Goal: Task Accomplishment & Management: Manage account settings

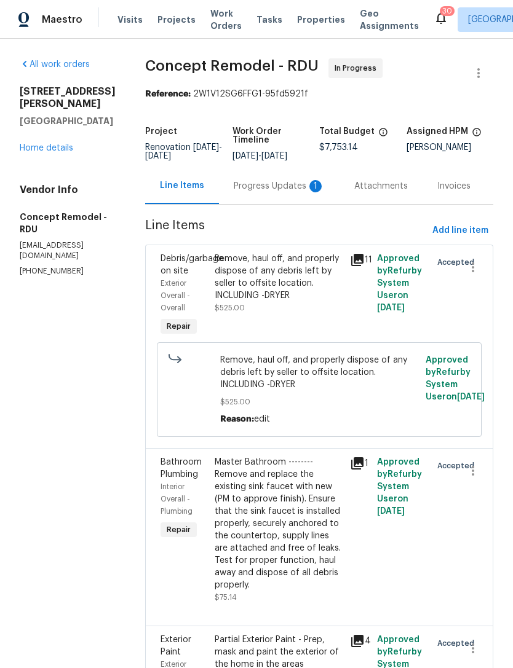
click at [262, 185] on div "Progress Updates 1" at bounding box center [279, 186] width 91 height 12
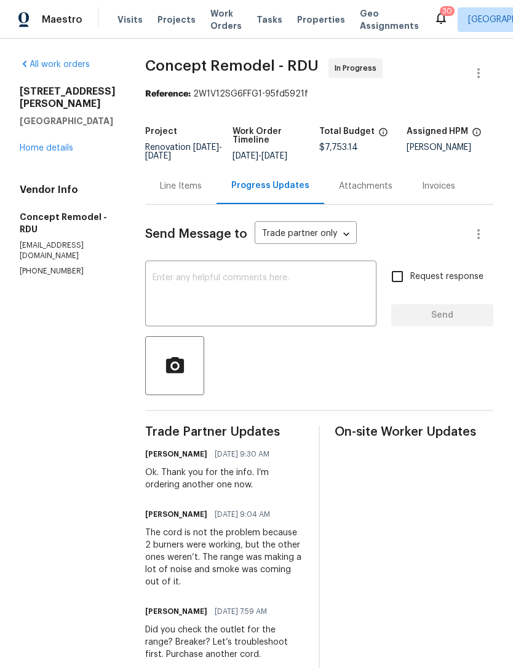
click at [232, 283] on textarea at bounding box center [260, 294] width 216 height 43
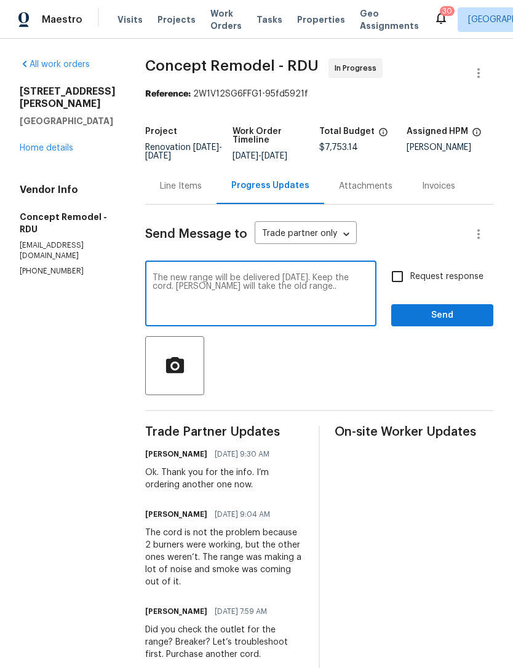
type textarea "The new range will be delivered tomorrow. Keep the cord. Lowe’s will take the o…"
click at [401, 279] on input "Request response" at bounding box center [397, 277] width 26 height 26
checkbox input "true"
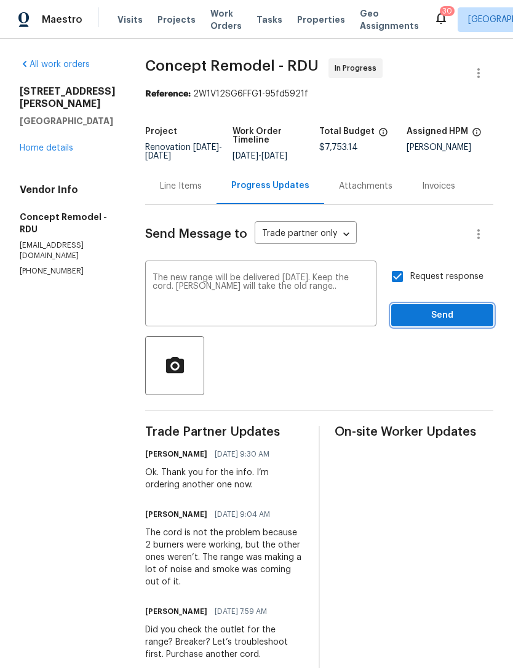
click at [444, 321] on span "Send" at bounding box center [442, 315] width 82 height 15
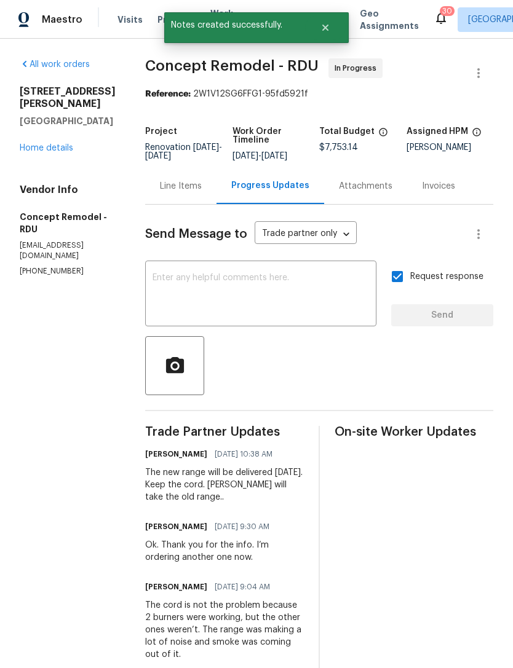
click at [52, 152] on link "Home details" at bounding box center [46, 148] width 53 height 9
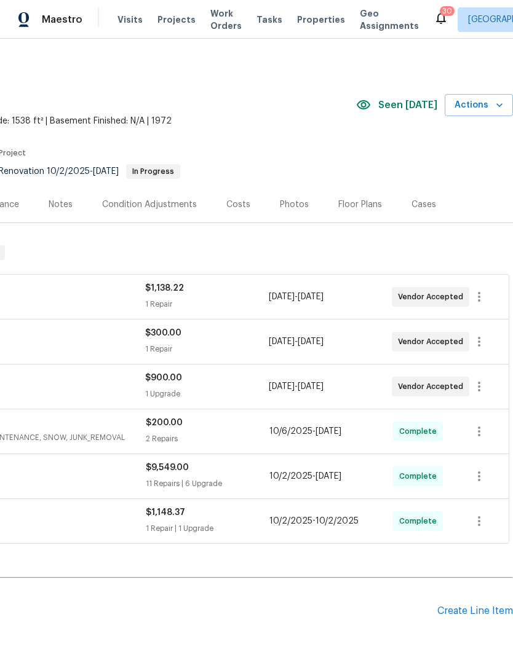
scroll to position [0, 182]
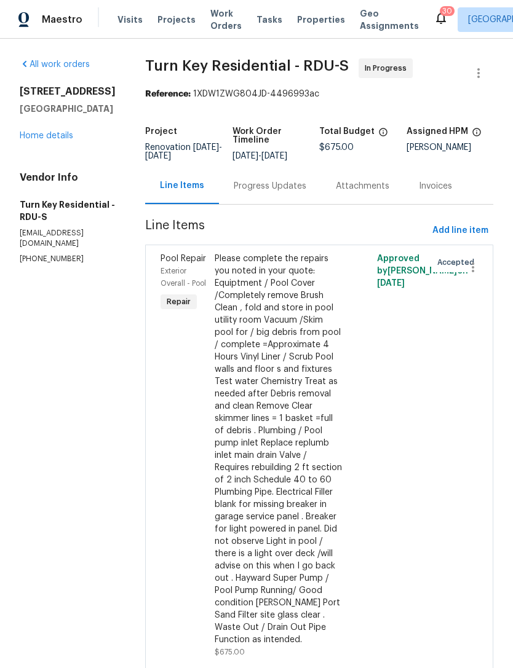
click at [302, 192] on div "Progress Updates" at bounding box center [270, 186] width 73 height 12
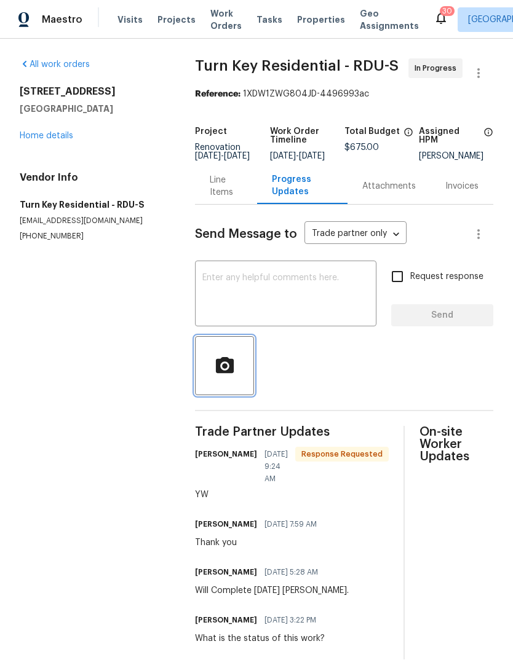
click at [226, 369] on circle "button" at bounding box center [225, 366] width 6 height 6
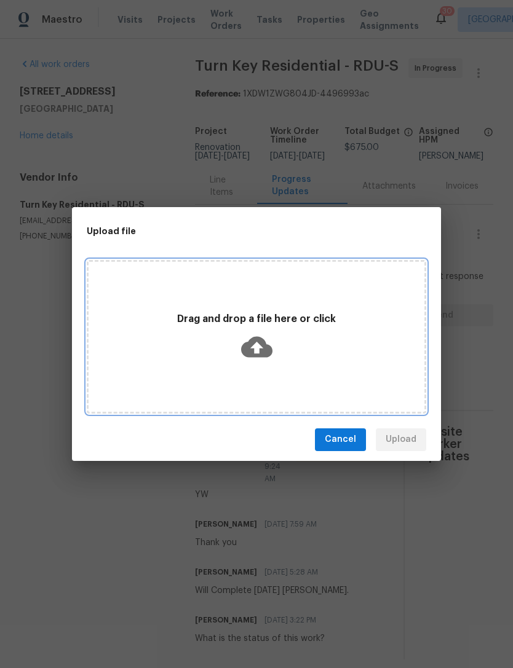
click at [257, 343] on icon at bounding box center [256, 346] width 31 height 31
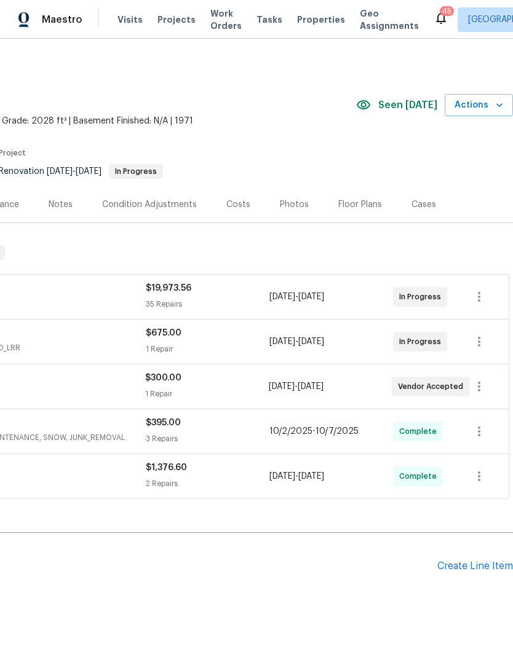
scroll to position [0, 182]
click at [481, 387] on icon "button" at bounding box center [478, 386] width 15 height 15
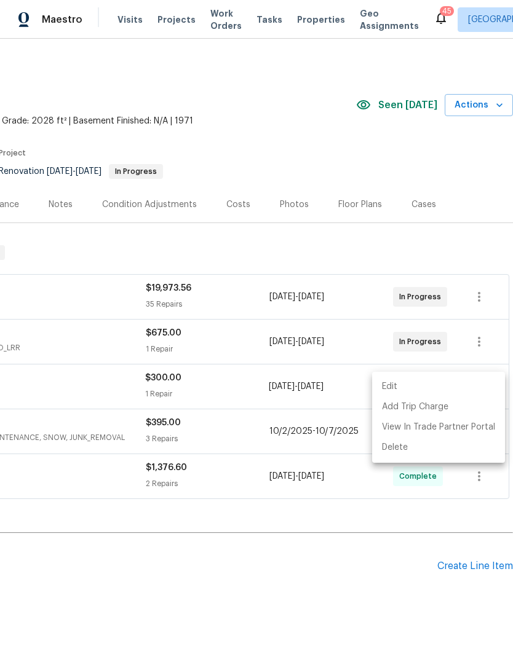
click at [393, 383] on li "Edit" at bounding box center [438, 387] width 133 height 20
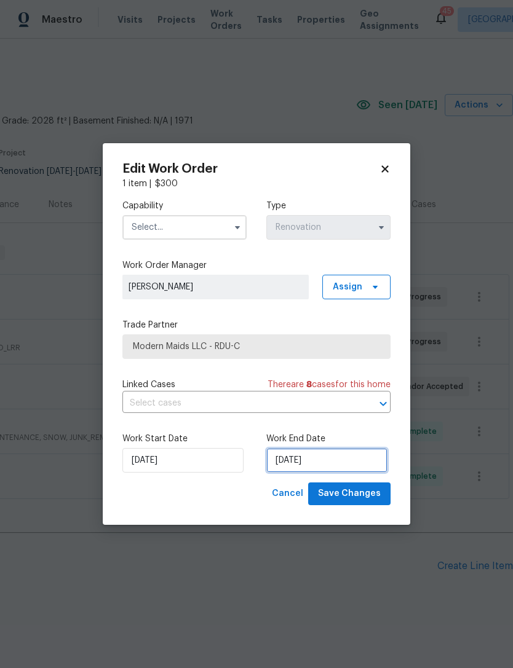
click at [307, 465] on input "10/17/2025" at bounding box center [326, 460] width 121 height 25
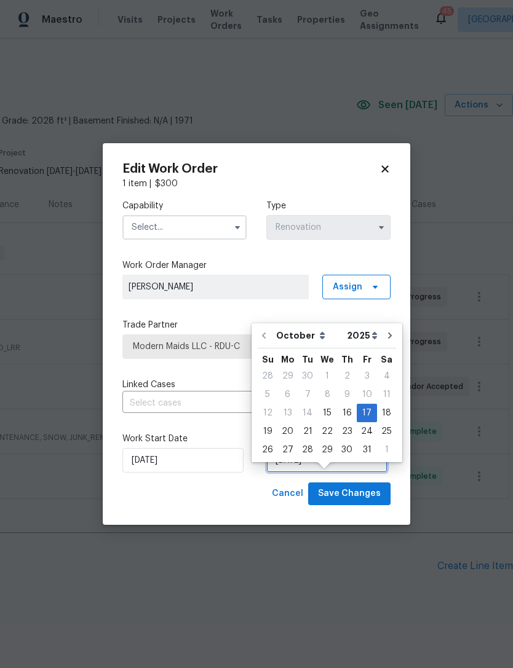
scroll to position [22, 0]
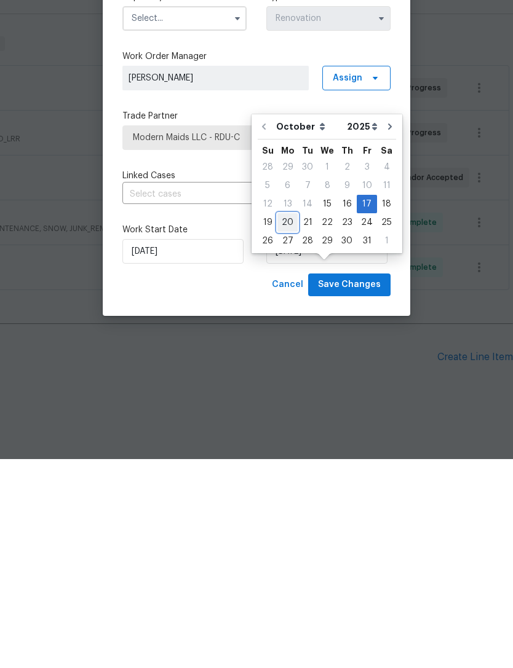
click at [286, 423] on div "20" at bounding box center [287, 431] width 20 height 17
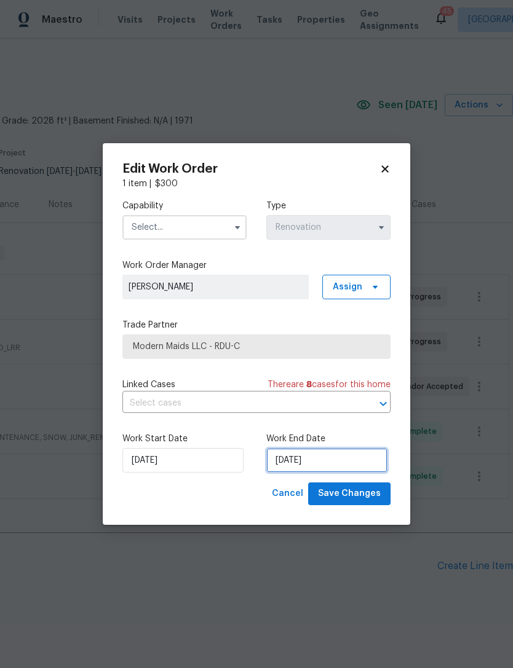
click at [319, 463] on input "10/20/2025" at bounding box center [326, 460] width 121 height 25
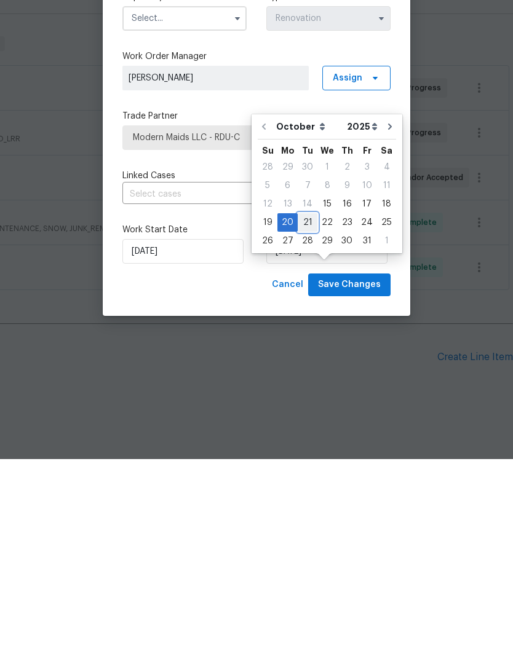
click at [308, 423] on div "21" at bounding box center [307, 431] width 20 height 17
type input "[DATE]"
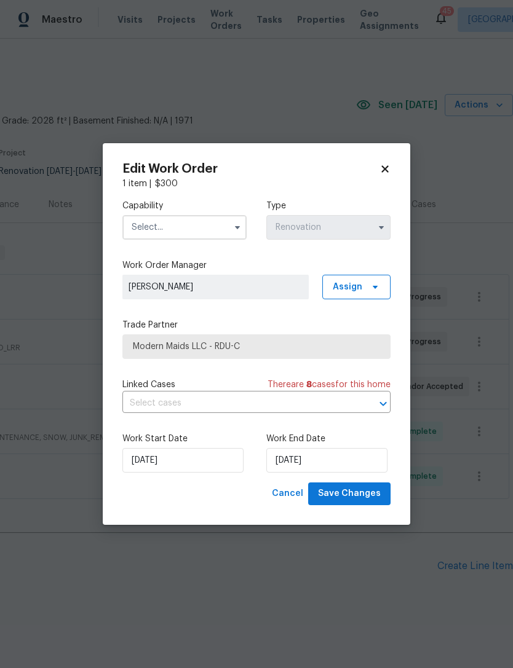
click at [197, 226] on input "text" at bounding box center [184, 227] width 124 height 25
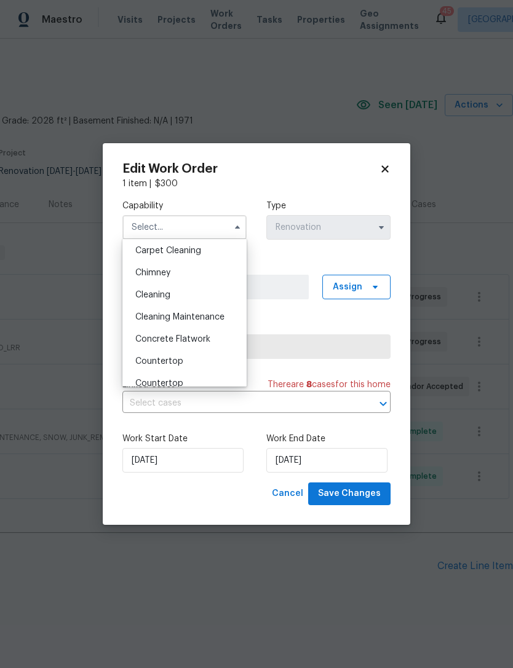
scroll to position [134, 0]
click at [195, 296] on div "Cleaning" at bounding box center [184, 296] width 118 height 22
type input "Cleaning"
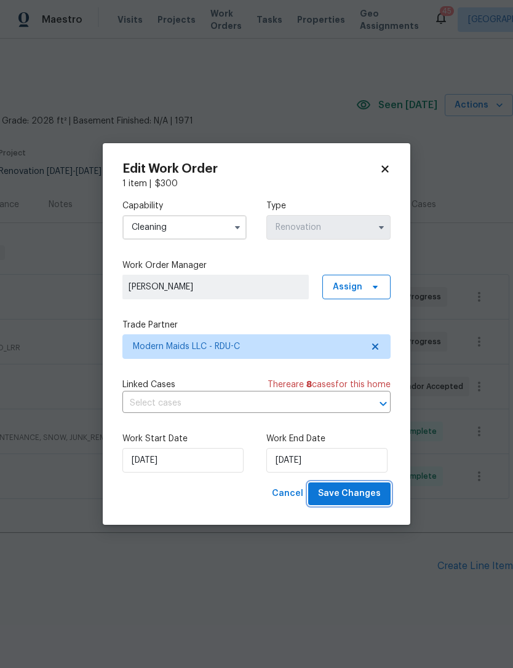
click at [362, 498] on span "Save Changes" at bounding box center [349, 493] width 63 height 15
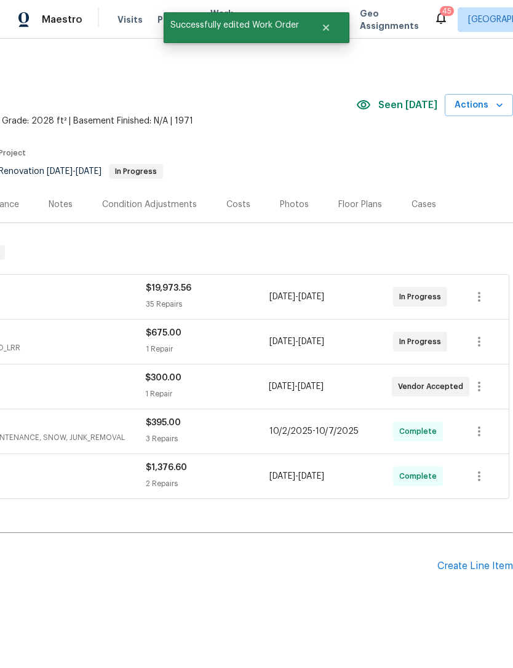
scroll to position [0, 0]
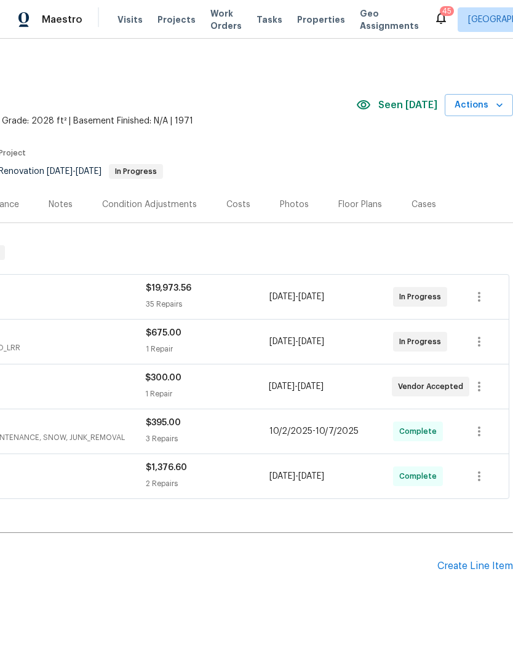
scroll to position [0, 182]
click at [243, 203] on div "Costs" at bounding box center [238, 204] width 24 height 12
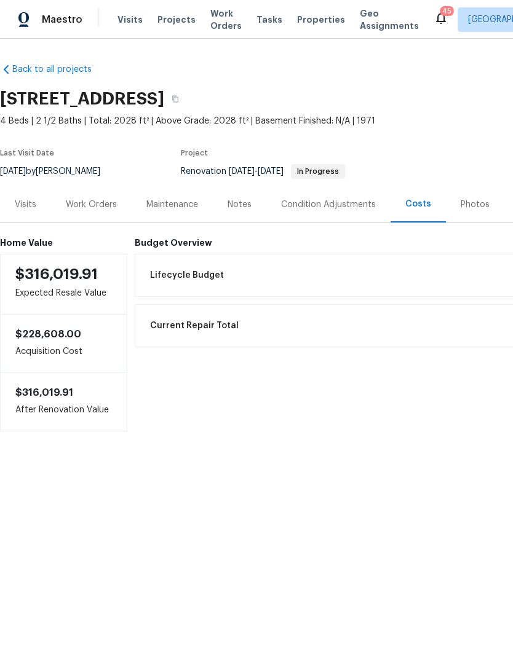
click at [96, 203] on div "Work Orders" at bounding box center [91, 204] width 51 height 12
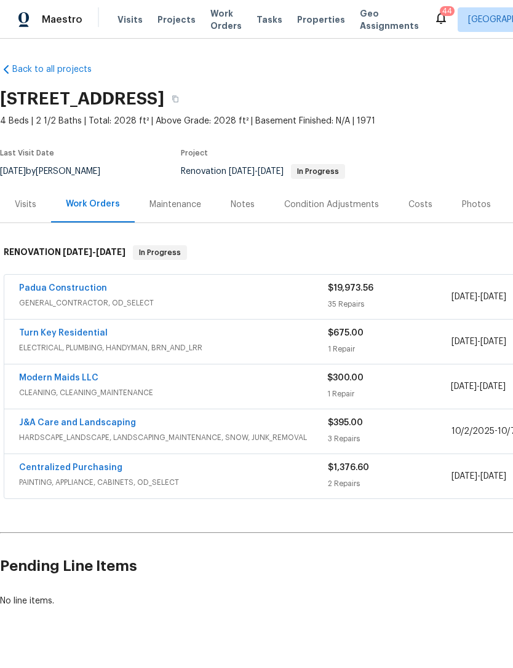
click at [90, 336] on link "Turn Key Residential" at bounding box center [63, 333] width 88 height 9
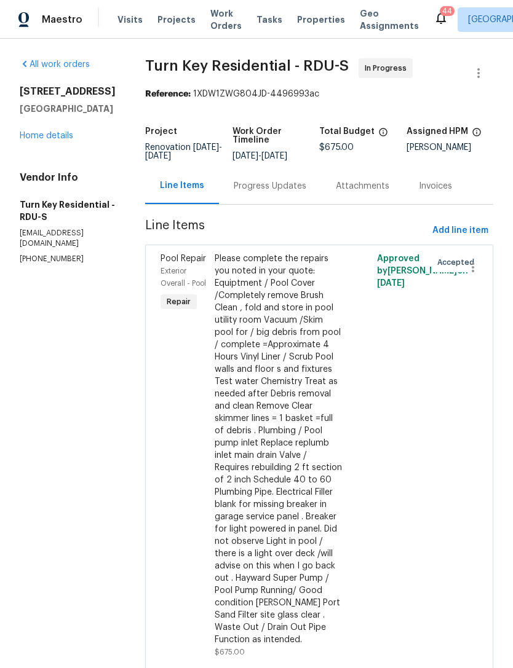
click at [303, 192] on div "Progress Updates" at bounding box center [270, 186] width 73 height 12
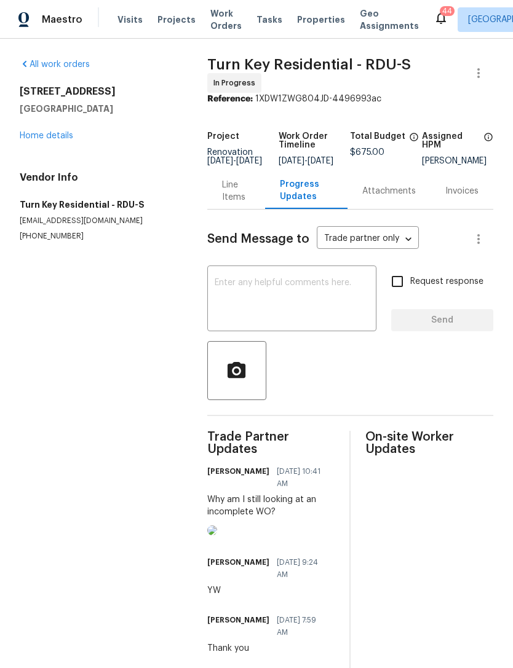
click at [44, 135] on link "Home details" at bounding box center [46, 136] width 53 height 9
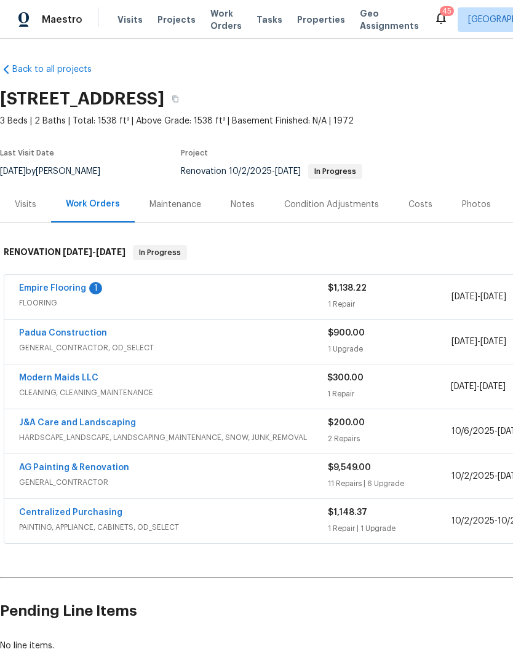
click at [83, 289] on link "Empire Flooring" at bounding box center [52, 288] width 67 height 9
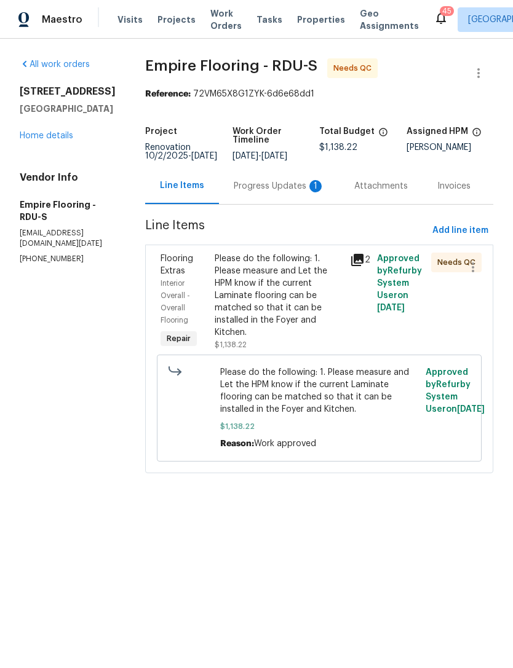
click at [284, 192] on div "Progress Updates 1" at bounding box center [279, 186] width 91 height 12
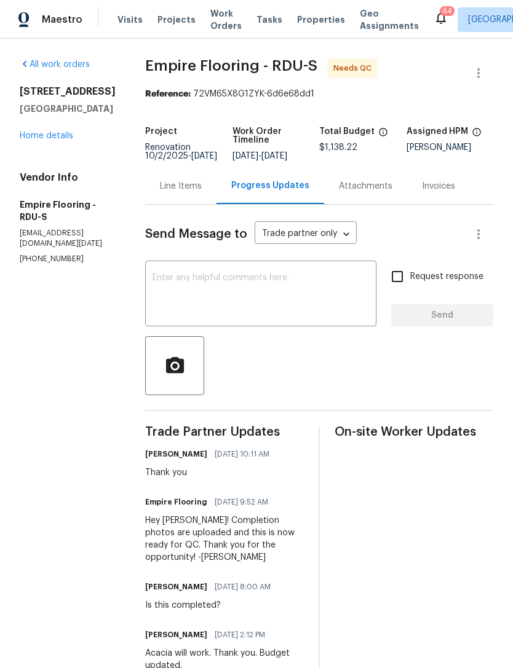
click at [61, 136] on link "Home details" at bounding box center [46, 136] width 53 height 9
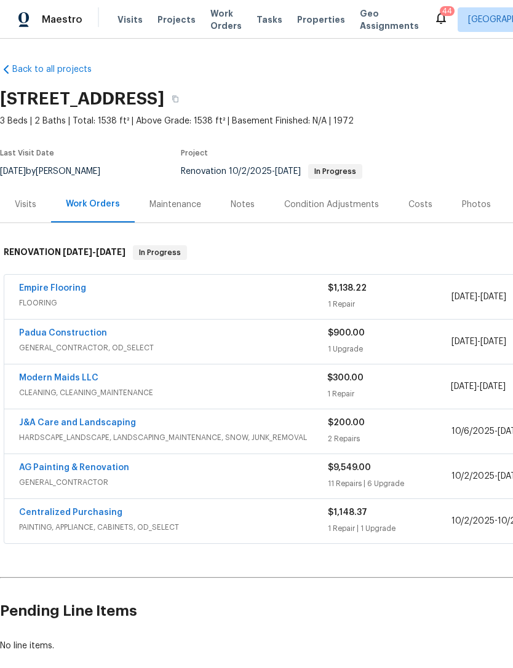
click at [90, 332] on link "Padua Construction" at bounding box center [63, 333] width 88 height 9
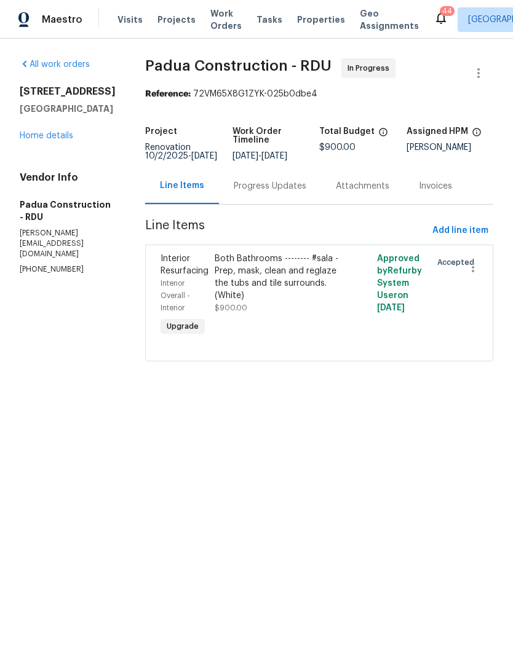
click at [248, 197] on div "Progress Updates" at bounding box center [270, 186] width 102 height 36
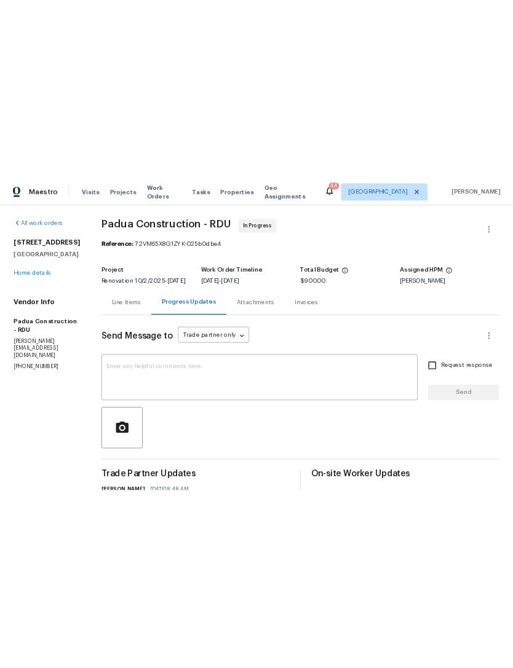
scroll to position [28, 0]
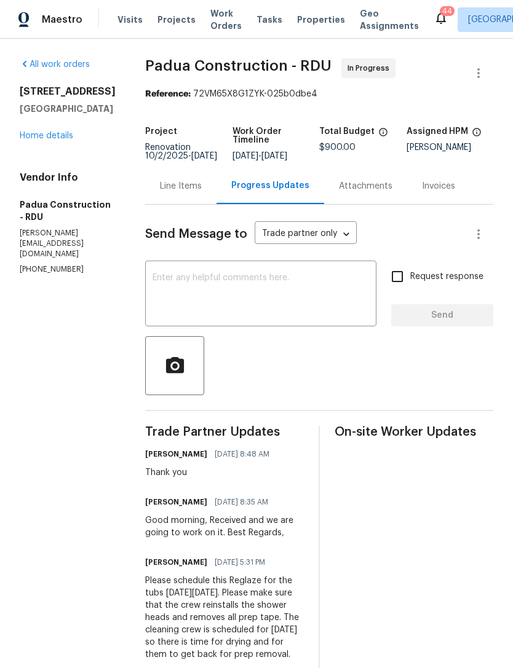
click at [65, 140] on link "Home details" at bounding box center [46, 136] width 53 height 9
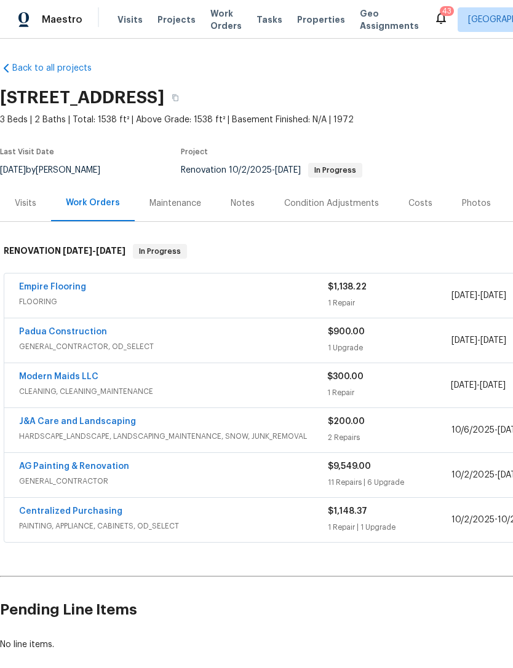
scroll to position [1, 0]
click at [70, 283] on link "Empire Flooring" at bounding box center [52, 287] width 67 height 9
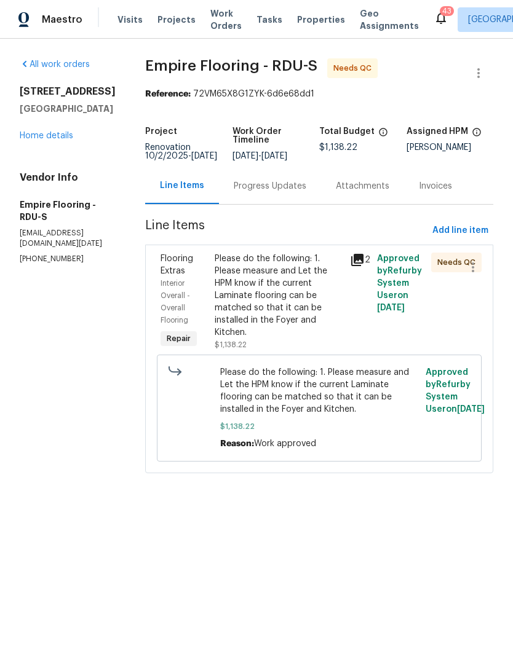
click at [280, 306] on div "Please do the following: 1. Please measure and Let the HPM know if the current …" at bounding box center [278, 296] width 128 height 86
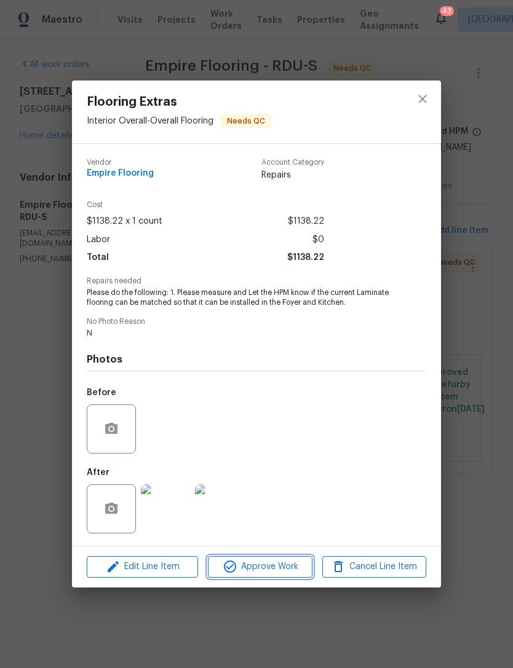
click at [272, 559] on button "Approve Work" at bounding box center [260, 567] width 104 height 22
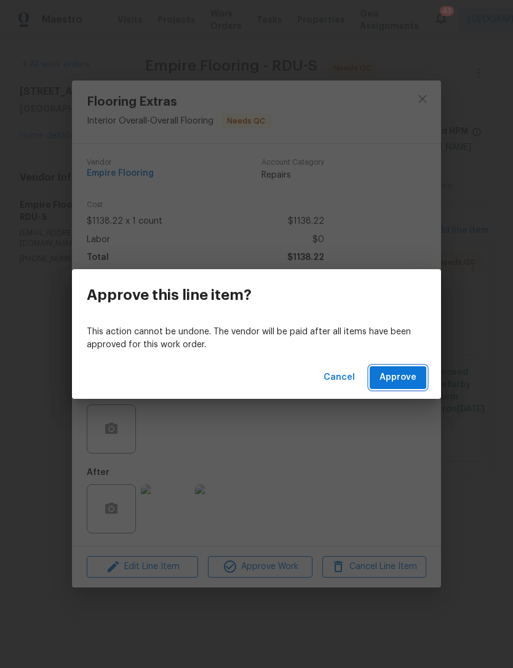
click at [391, 377] on span "Approve" at bounding box center [397, 377] width 37 height 15
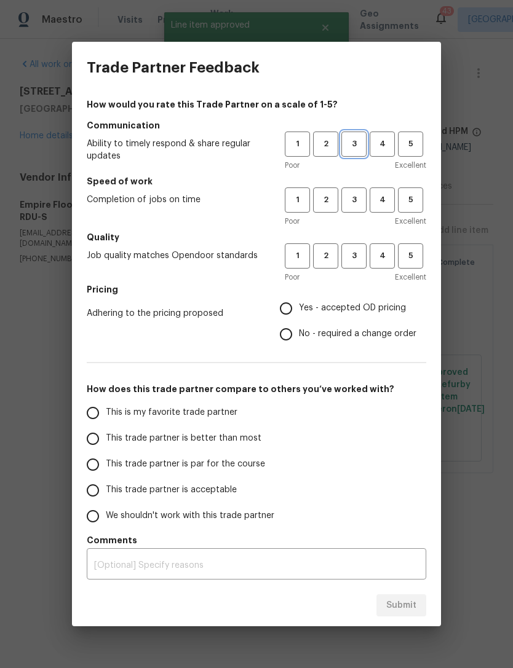
click at [350, 146] on span "3" at bounding box center [353, 144] width 23 height 14
click at [355, 202] on span "3" at bounding box center [353, 200] width 23 height 14
click at [359, 264] on button "3" at bounding box center [353, 255] width 25 height 25
click at [288, 312] on input "Yes - accepted OD pricing" at bounding box center [286, 309] width 26 height 26
radio input "true"
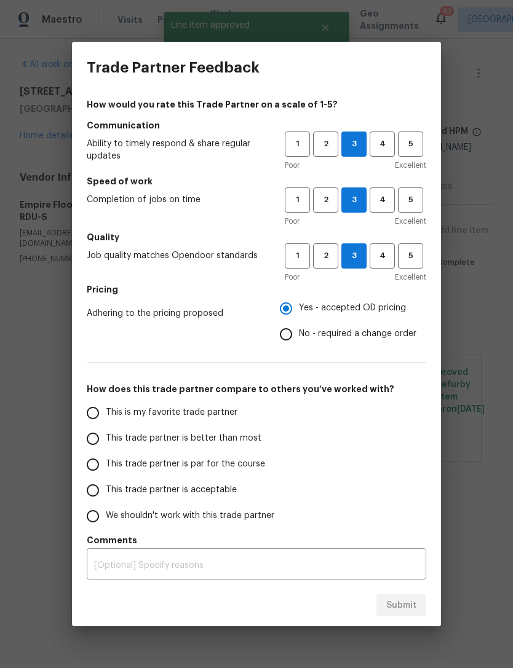
click at [83, 494] on input "This trade partner is acceptable" at bounding box center [93, 490] width 26 height 26
click at [397, 598] on span "Submit" at bounding box center [401, 605] width 30 height 15
radio input "true"
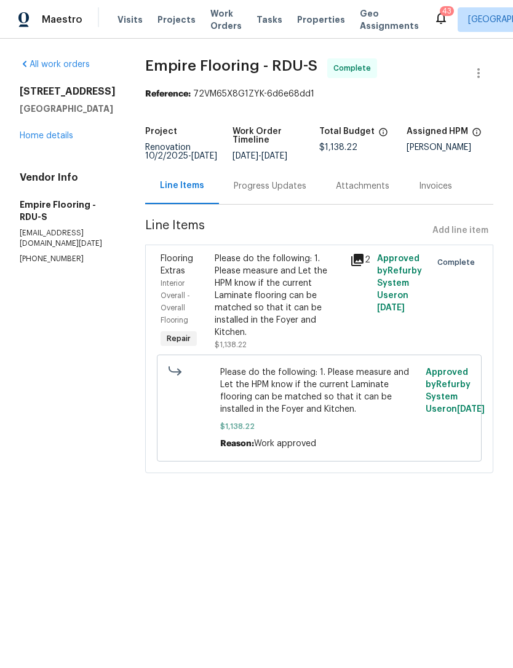
click at [63, 132] on link "Home details" at bounding box center [46, 136] width 53 height 9
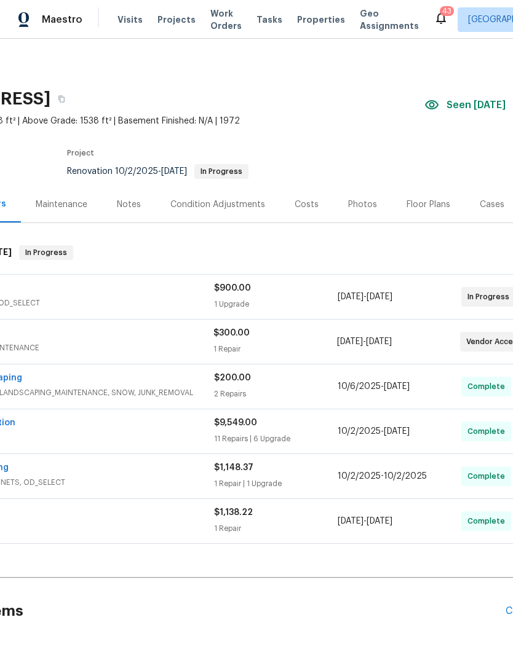
scroll to position [0, 116]
click at [302, 202] on div "Costs" at bounding box center [305, 204] width 24 height 12
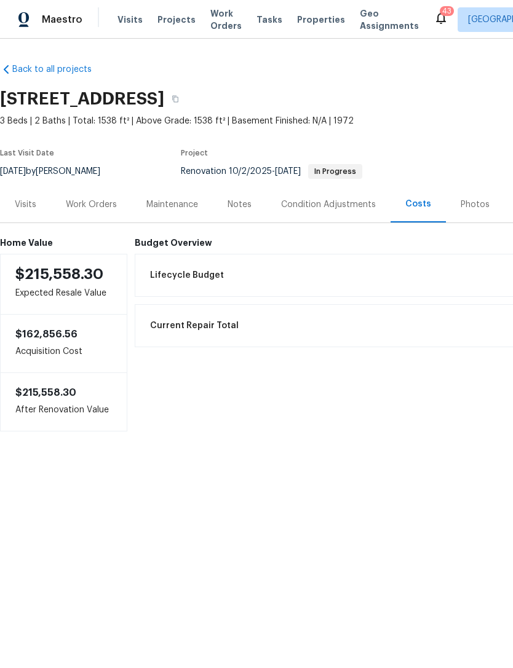
click at [101, 205] on div "Work Orders" at bounding box center [91, 204] width 51 height 12
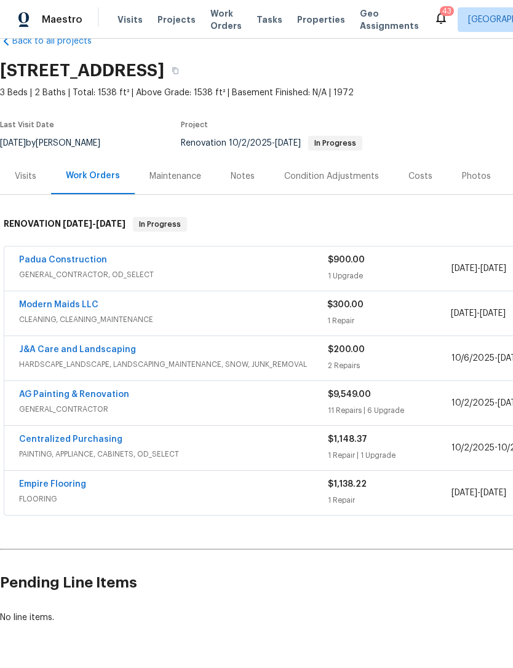
scroll to position [28, 0]
click at [79, 262] on link "Padua Construction" at bounding box center [63, 260] width 88 height 9
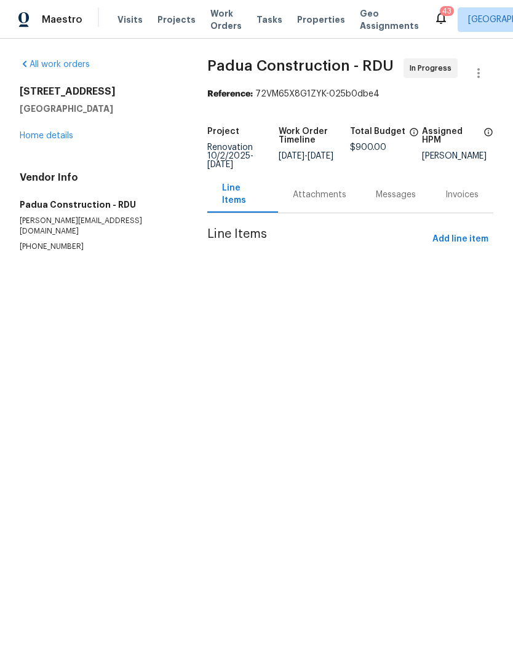
click at [315, 194] on div "Attachments" at bounding box center [319, 195] width 53 height 12
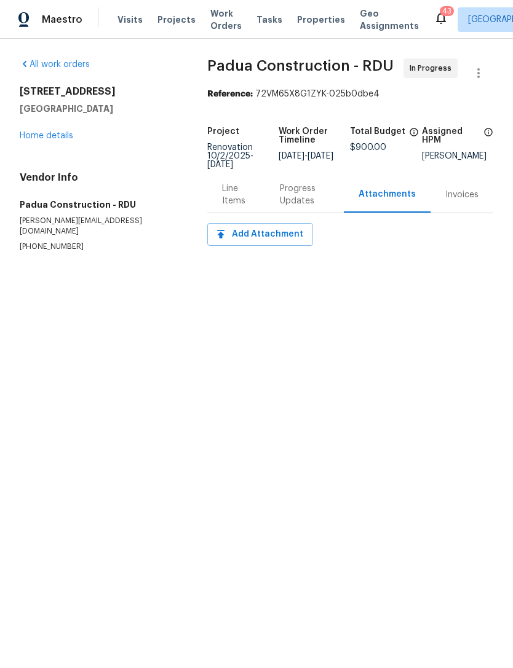
click at [65, 139] on link "Home details" at bounding box center [46, 136] width 53 height 9
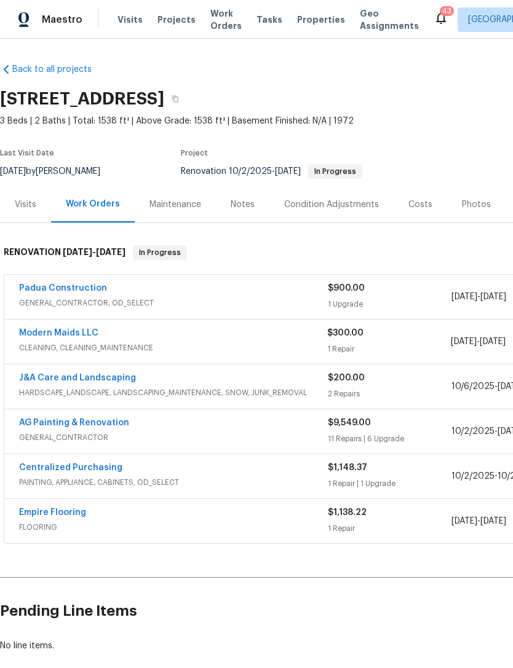
click at [82, 332] on link "Modern Maids LLC" at bounding box center [58, 333] width 79 height 9
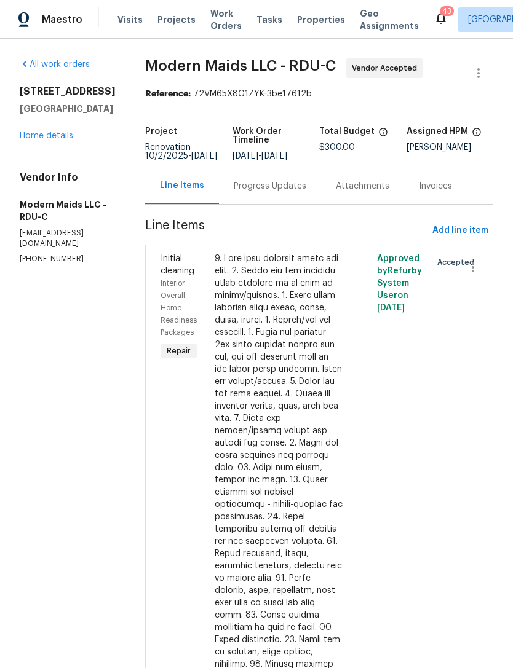
click at [302, 192] on div "Progress Updates" at bounding box center [270, 186] width 73 height 12
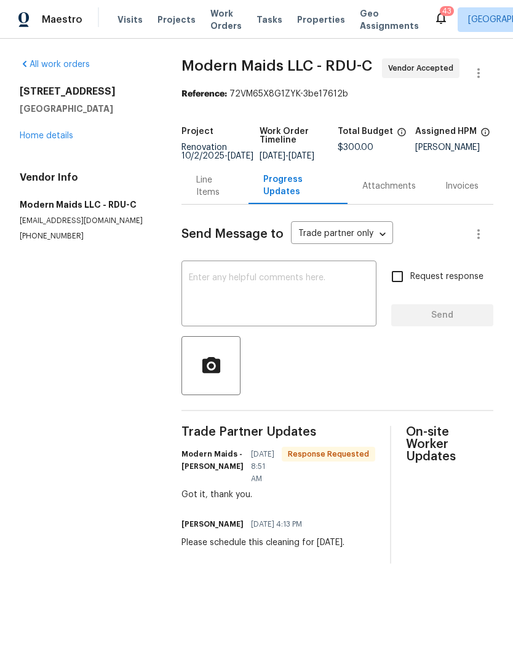
click at [61, 134] on link "Home details" at bounding box center [46, 136] width 53 height 9
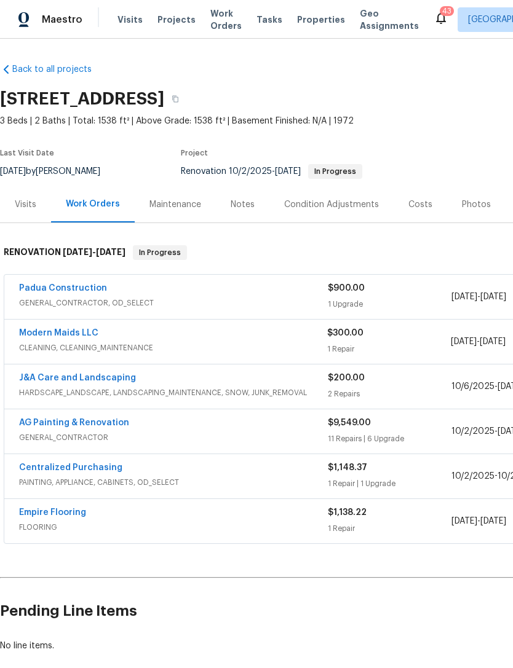
click at [79, 329] on link "Modern Maids LLC" at bounding box center [58, 333] width 79 height 9
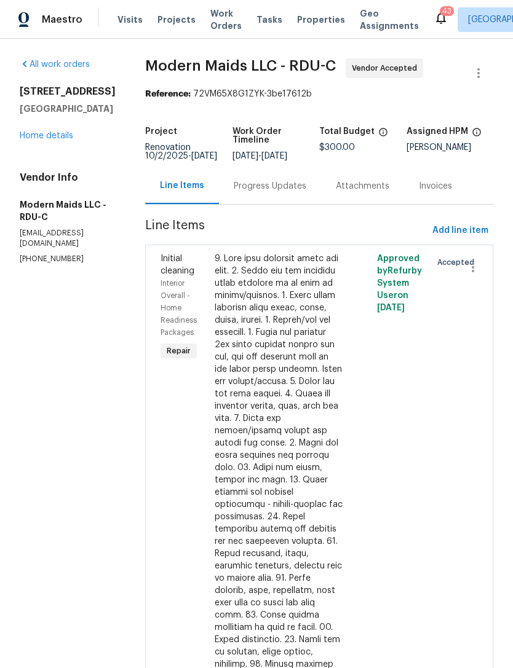
click at [271, 190] on div "Progress Updates" at bounding box center [270, 186] width 73 height 12
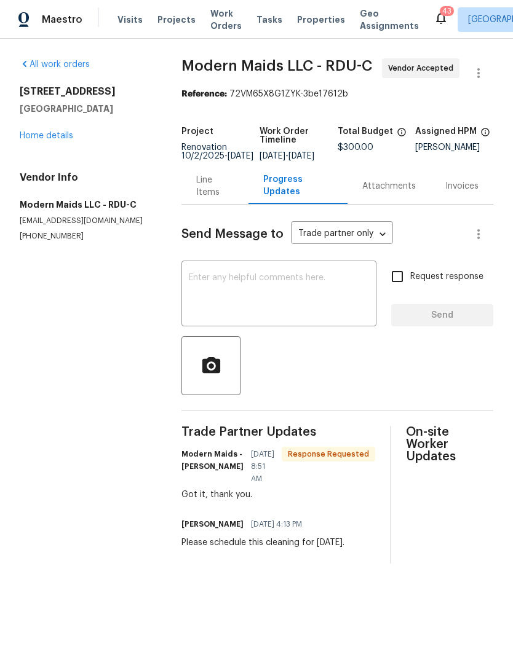
click at [234, 291] on textarea at bounding box center [279, 294] width 180 height 43
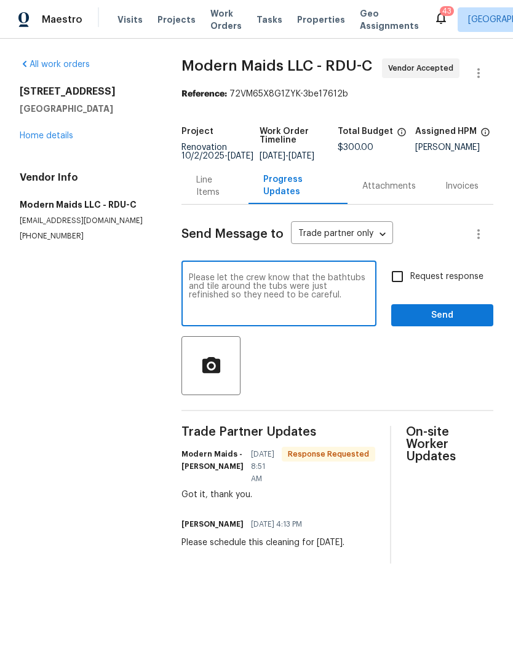
type textarea "Please let the crew know that the bathtubs and tile around the tubs were just r…"
click at [398, 287] on input "Request response" at bounding box center [397, 277] width 26 height 26
checkbox input "true"
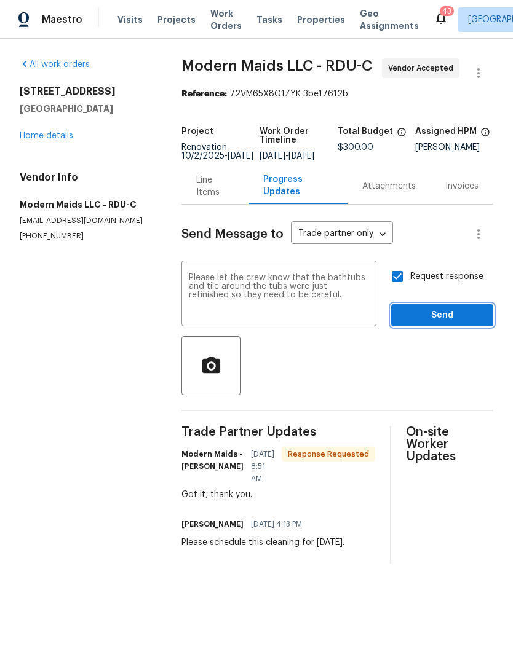
click at [441, 323] on span "Send" at bounding box center [442, 315] width 82 height 15
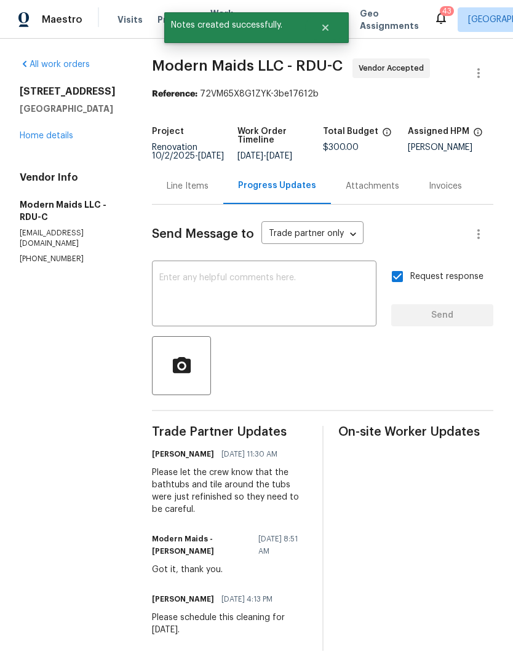
click at [50, 135] on link "Home details" at bounding box center [46, 136] width 53 height 9
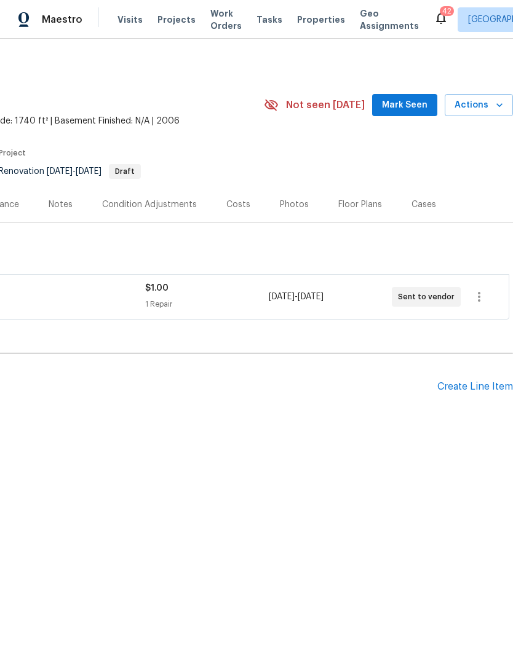
scroll to position [0, 182]
click at [404, 98] on span "Mark Seen" at bounding box center [404, 105] width 45 height 15
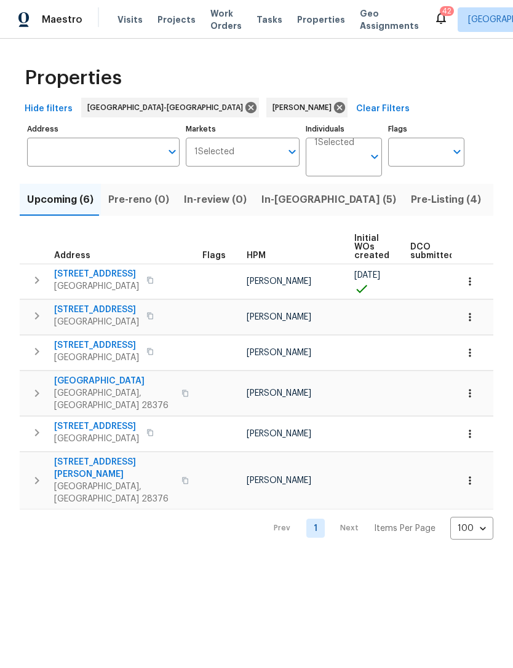
click at [278, 199] on span "In-[GEOGRAPHIC_DATA] (5)" at bounding box center [328, 199] width 135 height 17
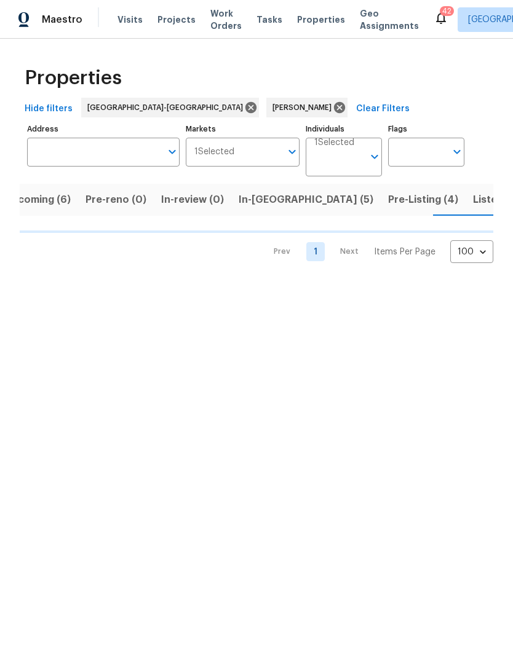
scroll to position [0, 23]
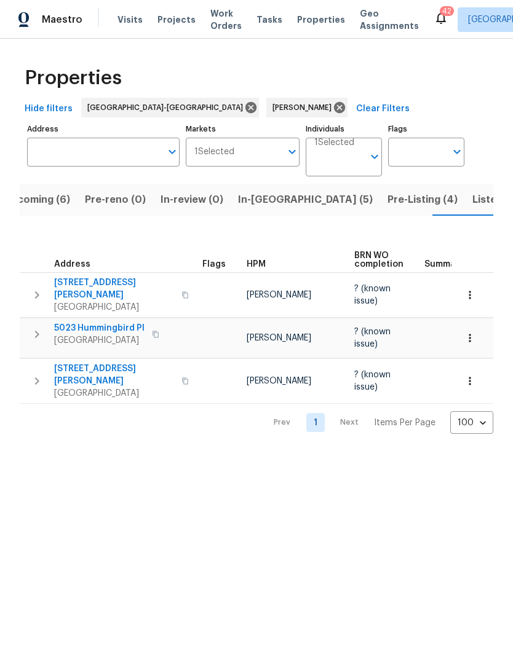
click at [45, 205] on span "Upcoming (6)" at bounding box center [37, 199] width 66 height 17
